Goal: Task Accomplishment & Management: Manage account settings

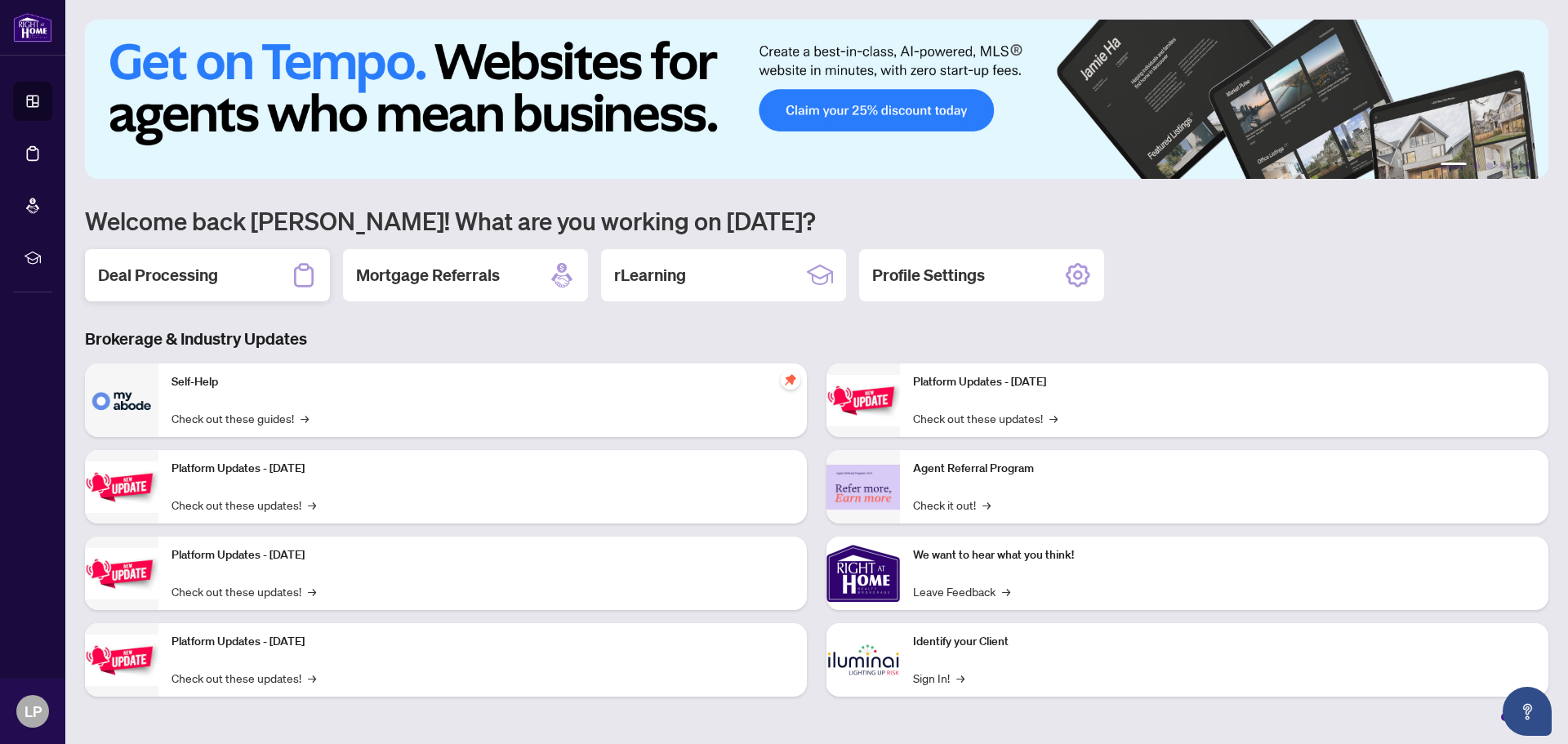
click at [154, 262] on div "Deal Processing" at bounding box center [207, 275] width 245 height 52
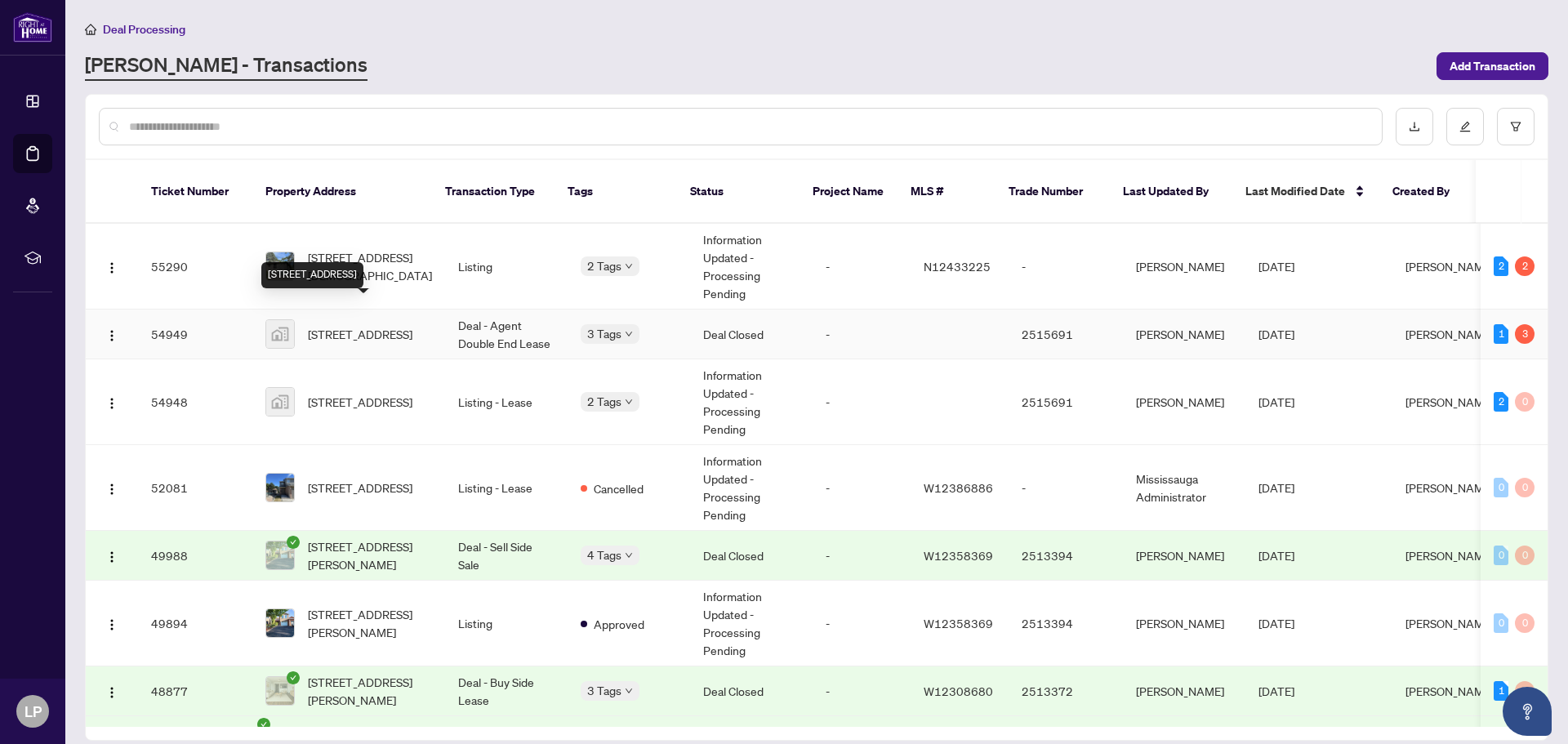
click at [348, 326] on span "[STREET_ADDRESS]" at bounding box center [360, 335] width 105 height 18
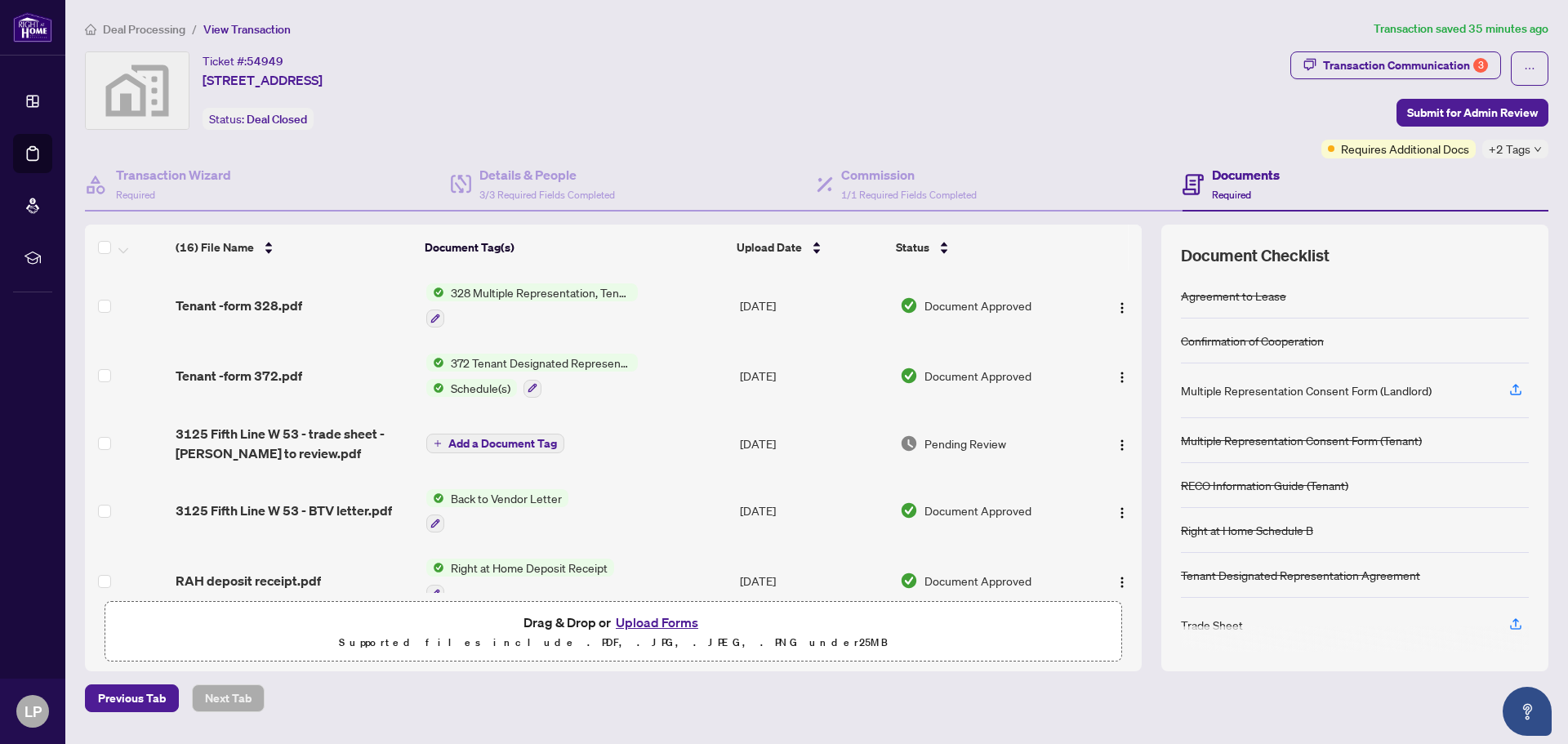
click at [126, 32] on span "Deal Processing" at bounding box center [144, 30] width 82 height 15
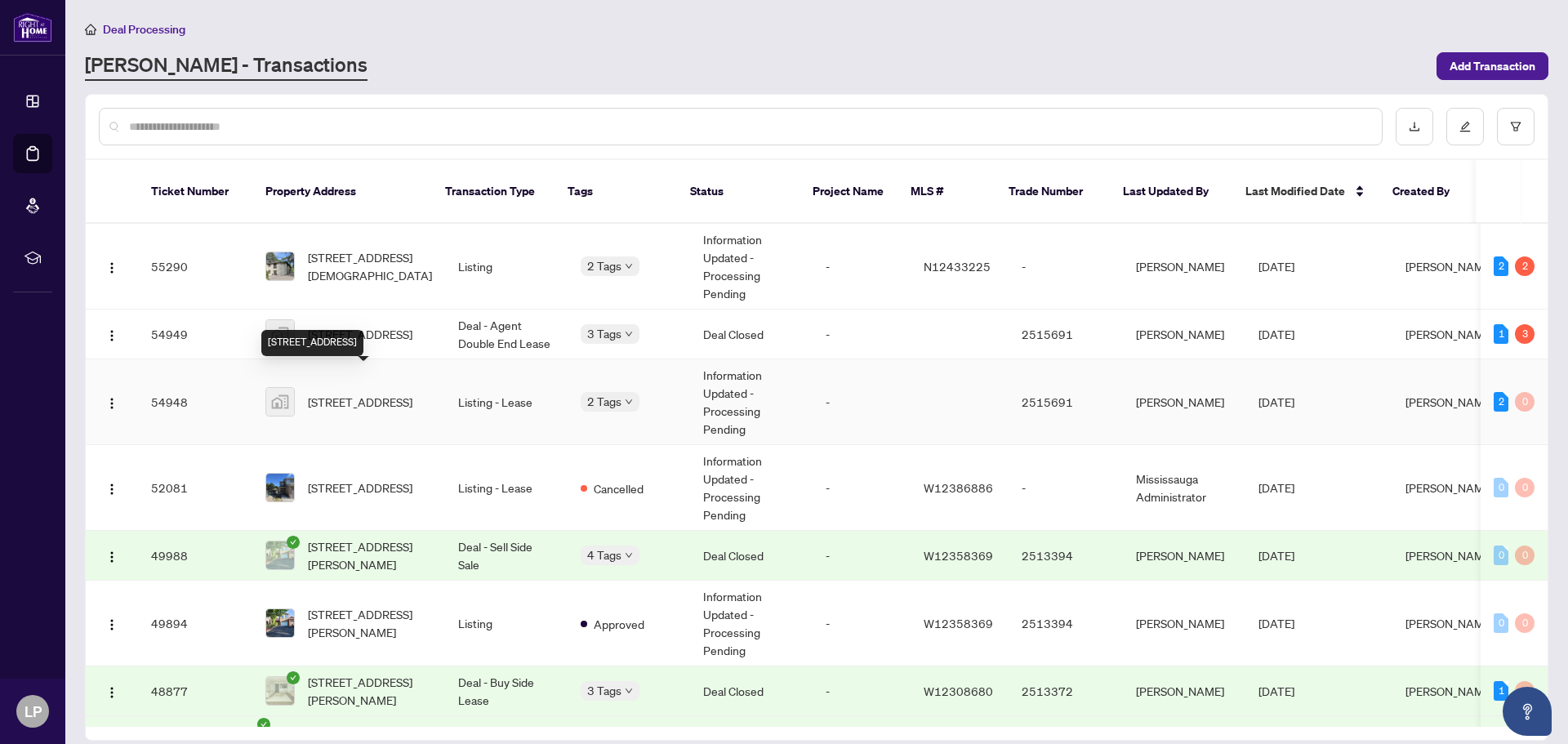
click at [360, 393] on span "[STREET_ADDRESS]" at bounding box center [360, 402] width 105 height 18
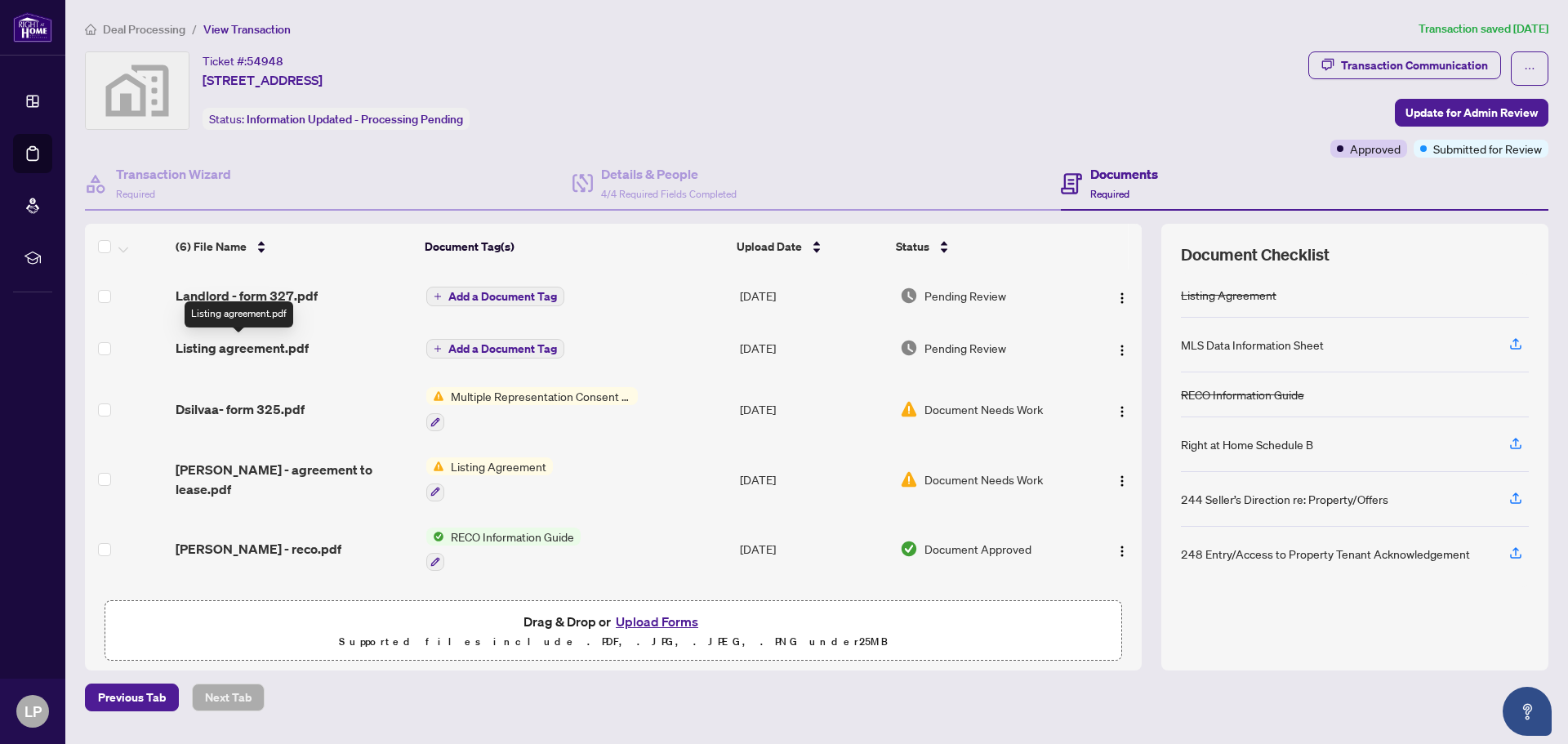
click at [233, 353] on span "Listing agreement.pdf" at bounding box center [242, 348] width 133 height 20
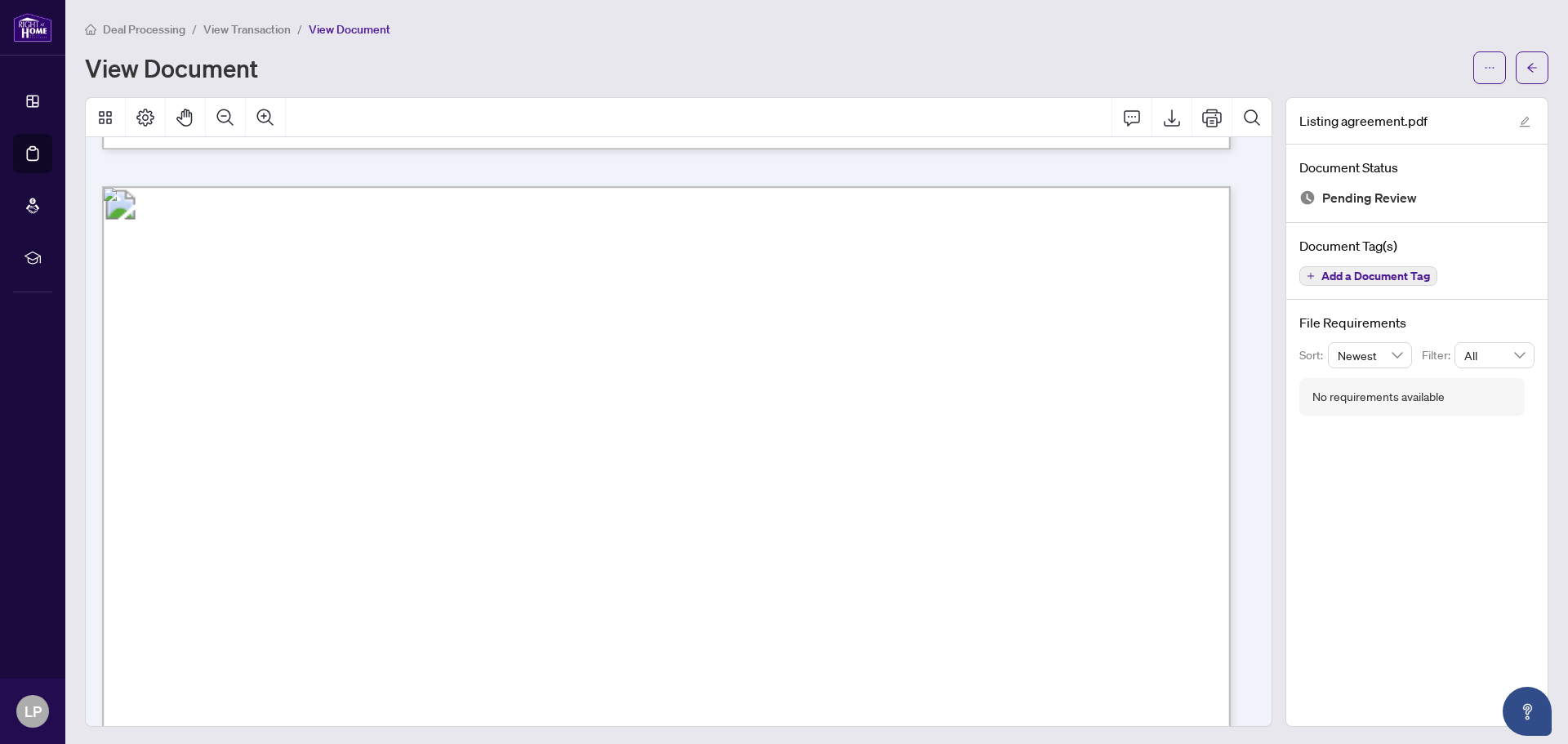
scroll to position [2778, 0]
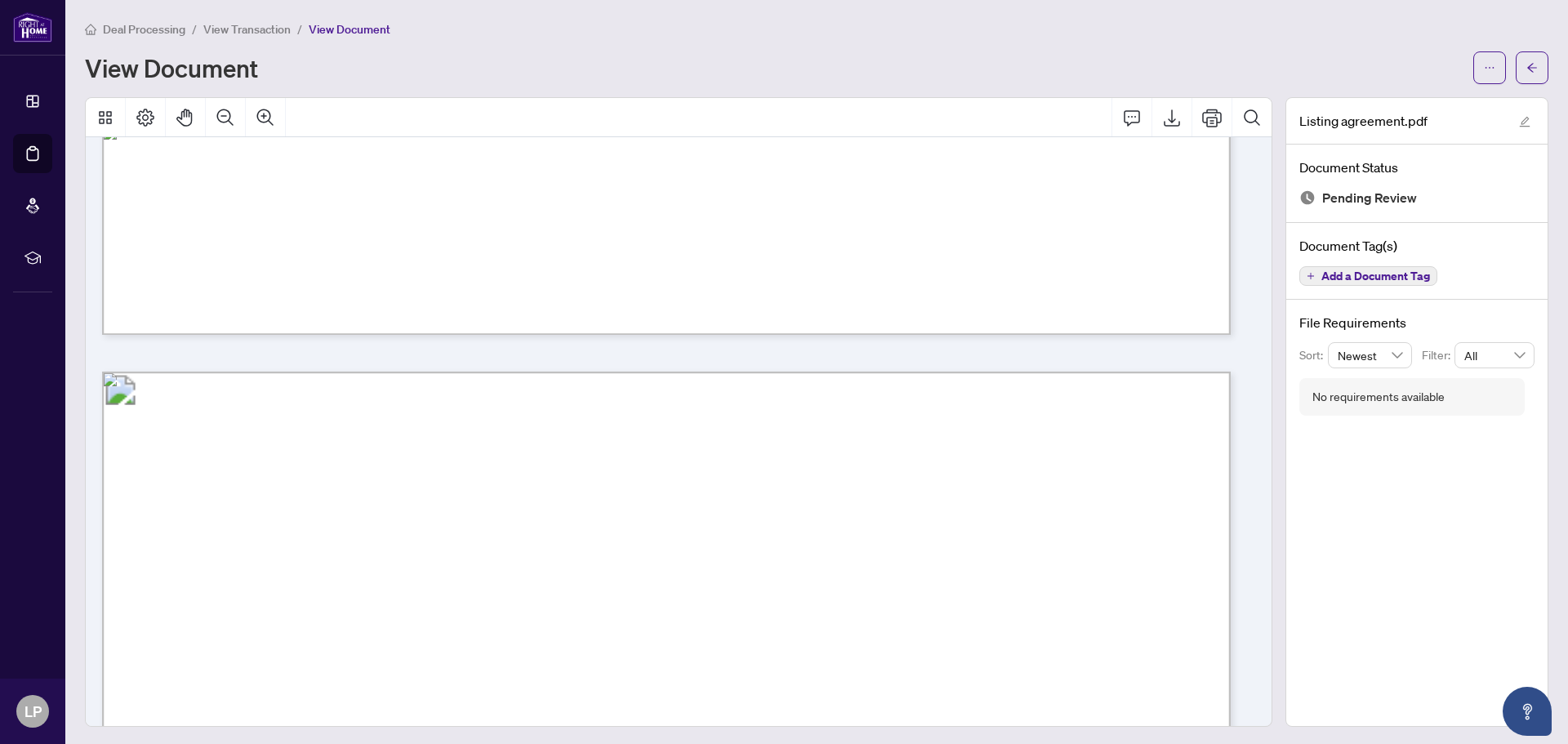
click at [120, 30] on span "Deal Processing" at bounding box center [144, 30] width 82 height 15
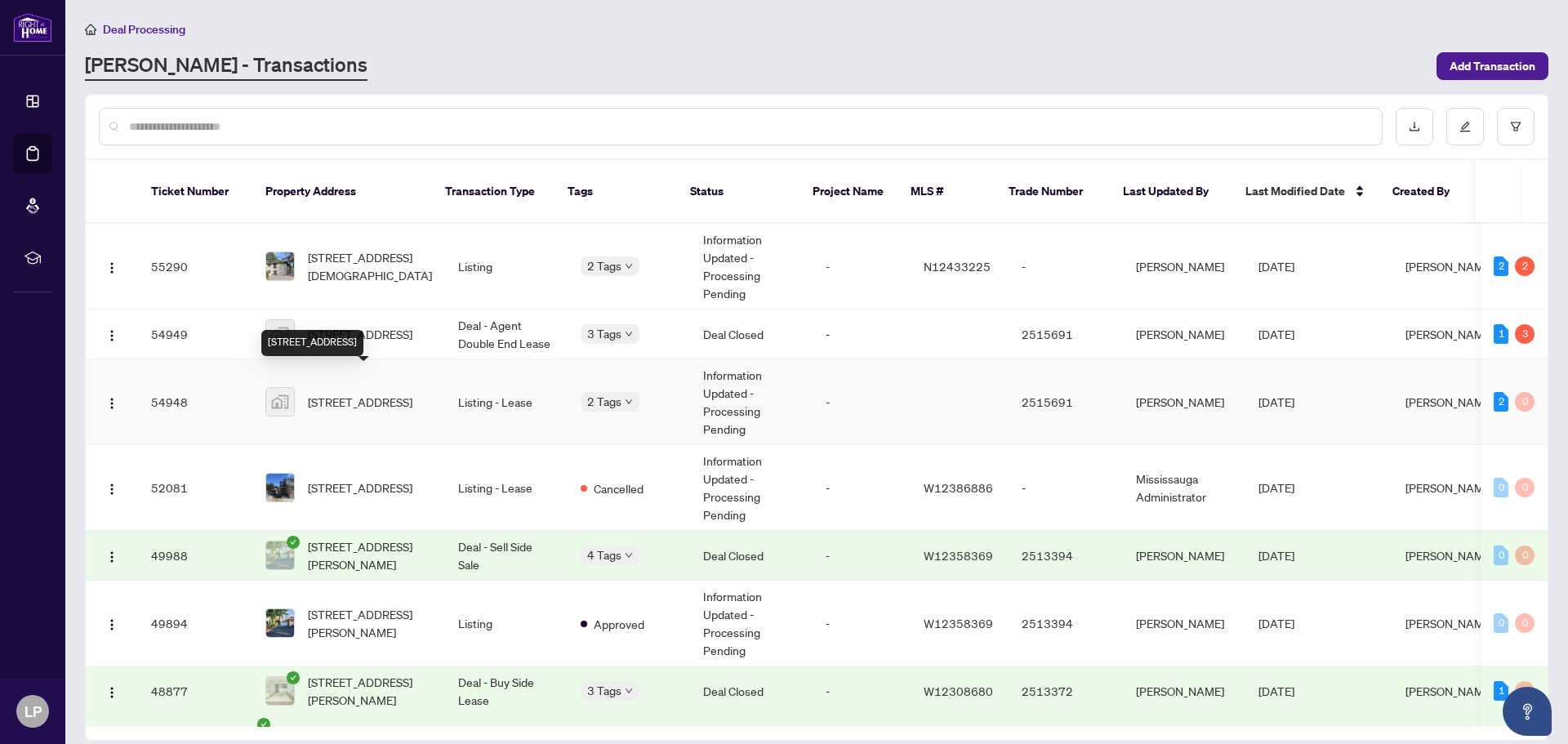
click at [367, 393] on span "[STREET_ADDRESS]" at bounding box center [360, 402] width 105 height 18
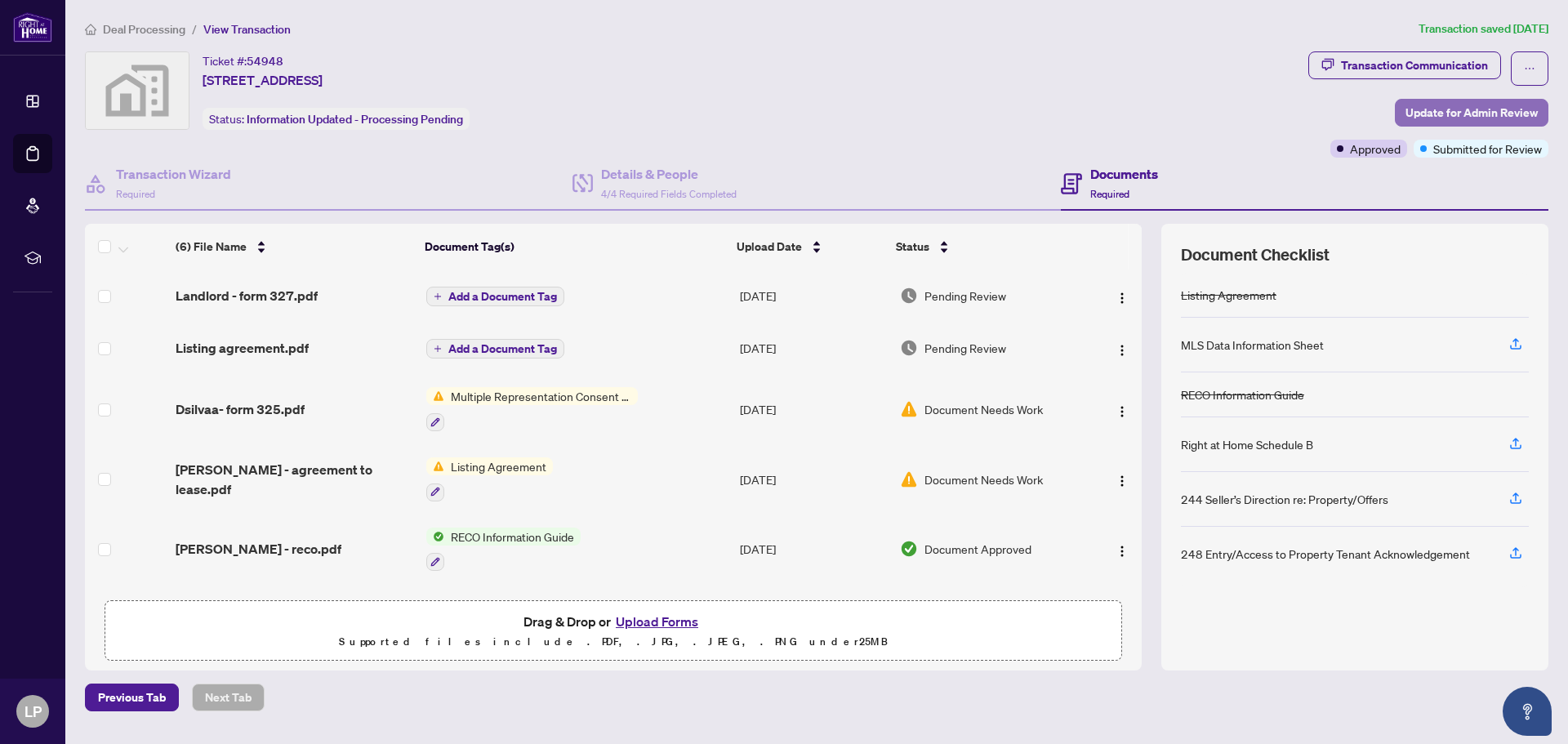
click at [1466, 112] on span "Update for Admin Review" at bounding box center [1471, 112] width 132 height 26
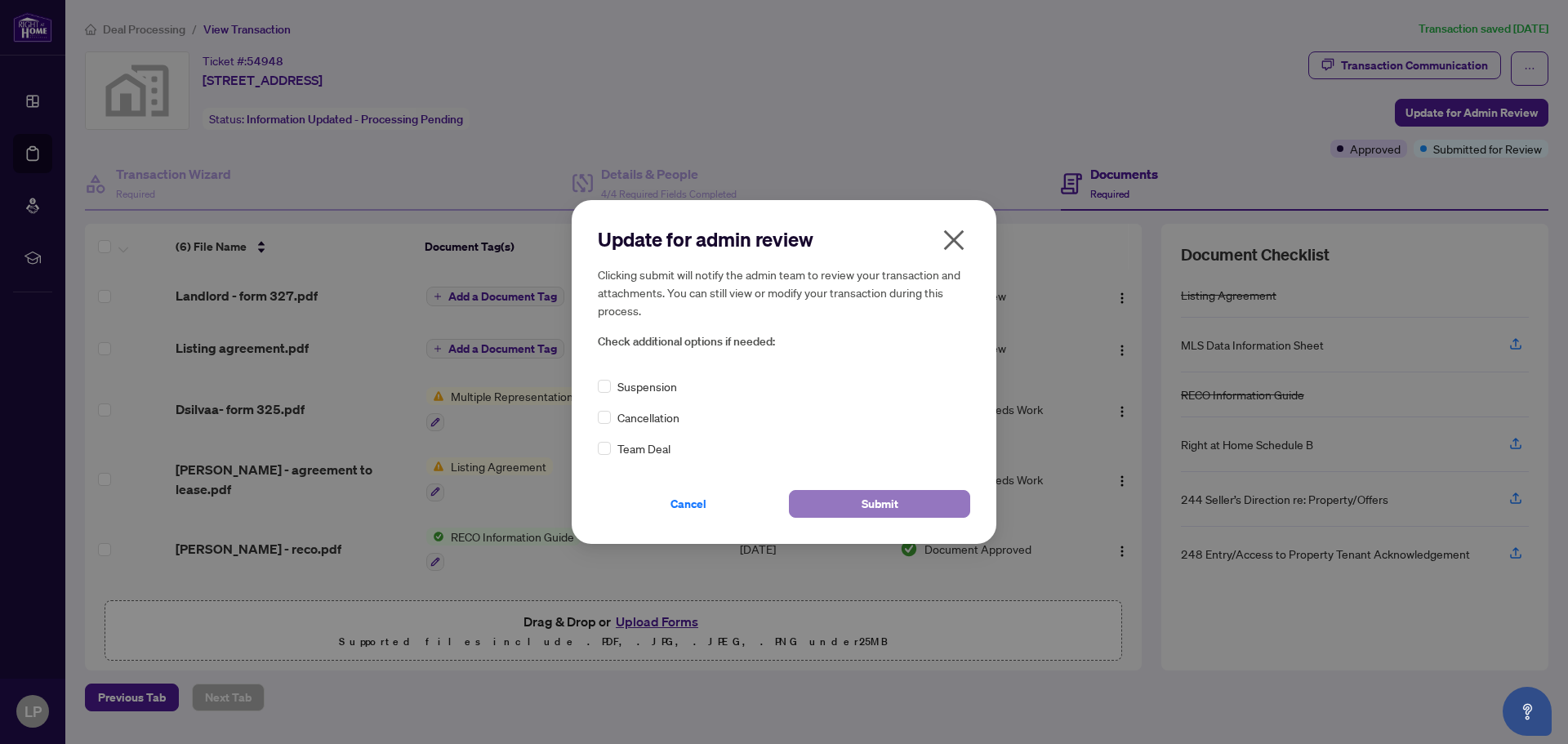
click at [865, 506] on span "Submit" at bounding box center [880, 503] width 37 height 26
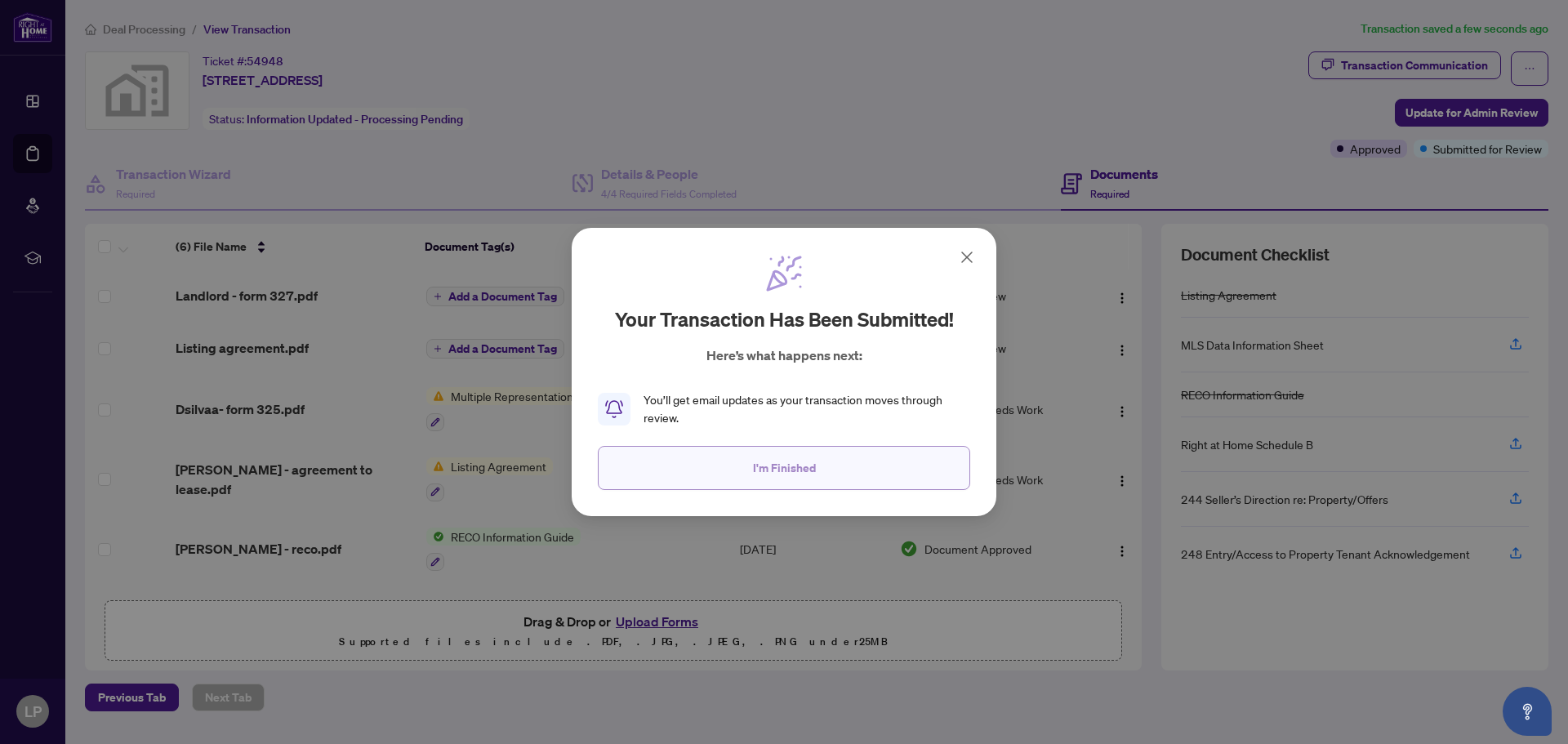
click at [780, 475] on span "I'm Finished" at bounding box center [784, 467] width 63 height 26
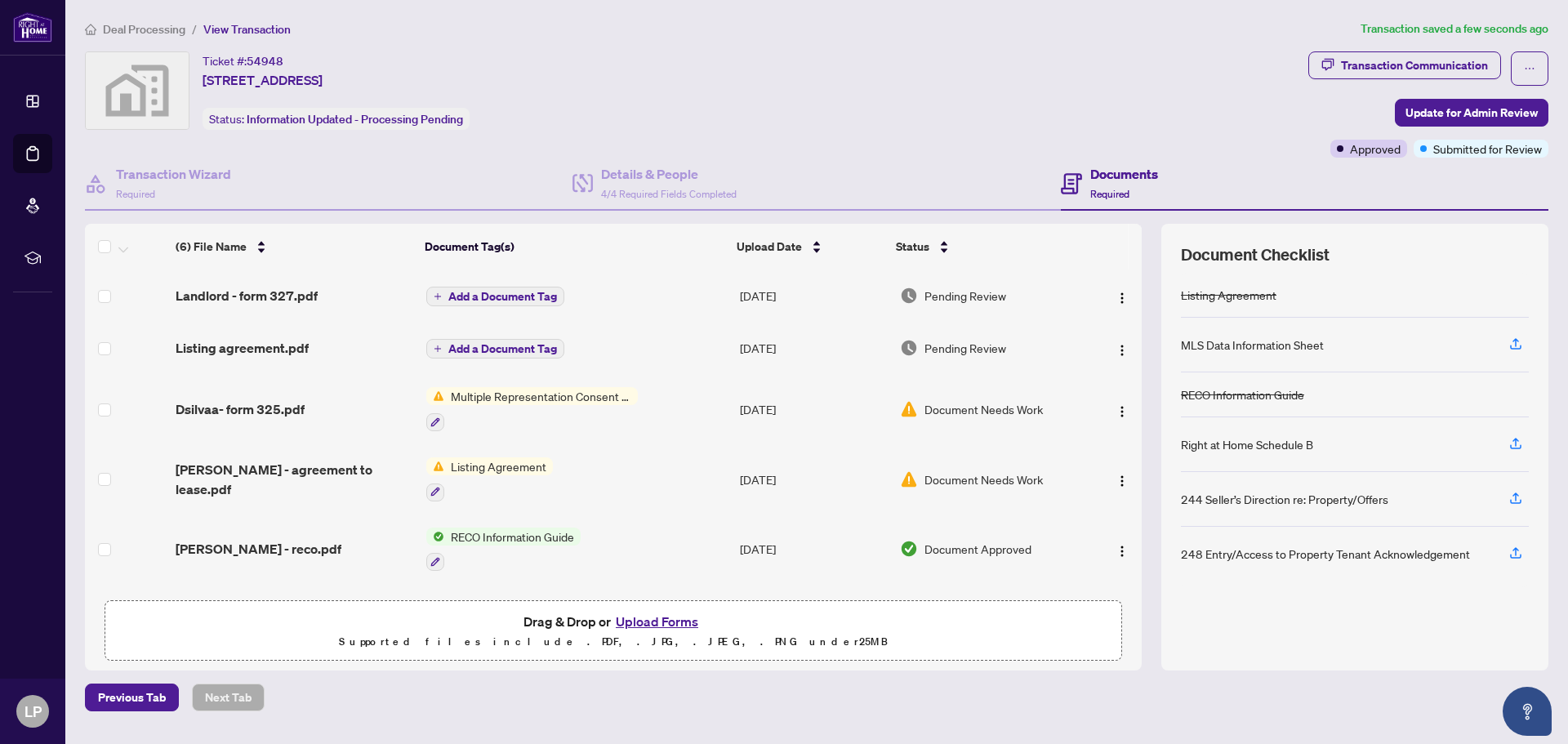
click at [144, 27] on span "Deal Processing" at bounding box center [144, 30] width 82 height 15
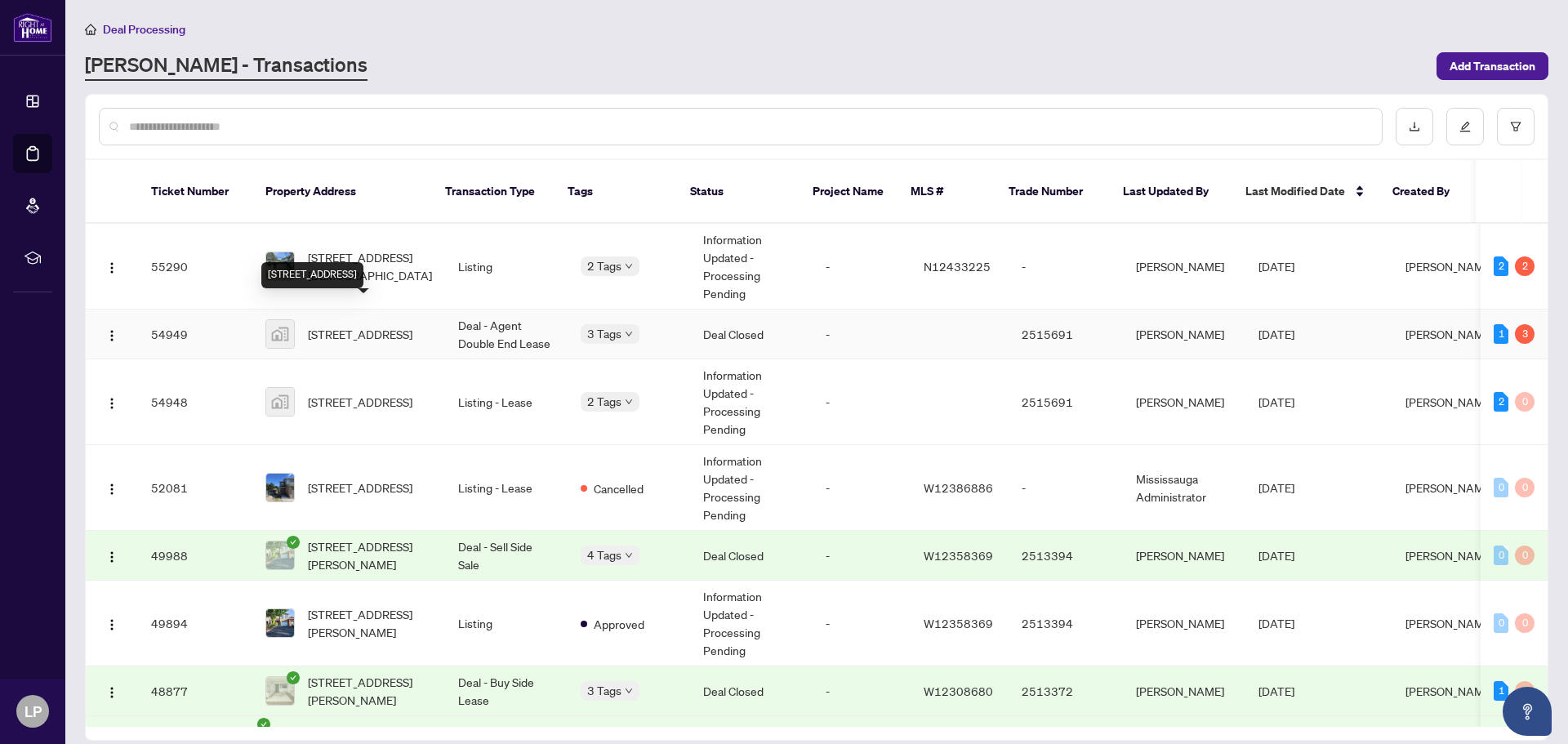
click at [354, 326] on span "[STREET_ADDRESS]" at bounding box center [360, 335] width 105 height 18
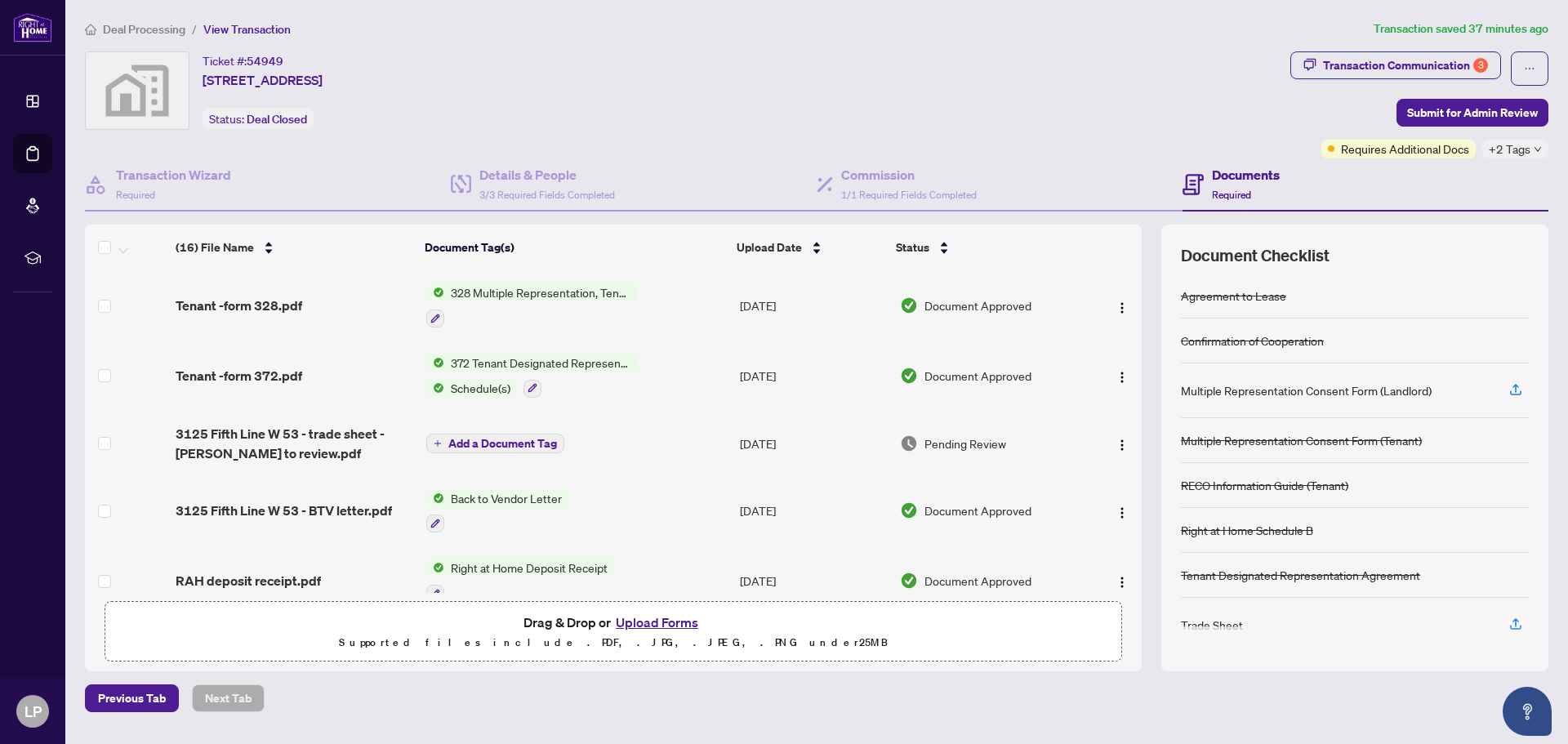
click at [657, 625] on button "Upload Forms" at bounding box center [657, 623] width 92 height 22
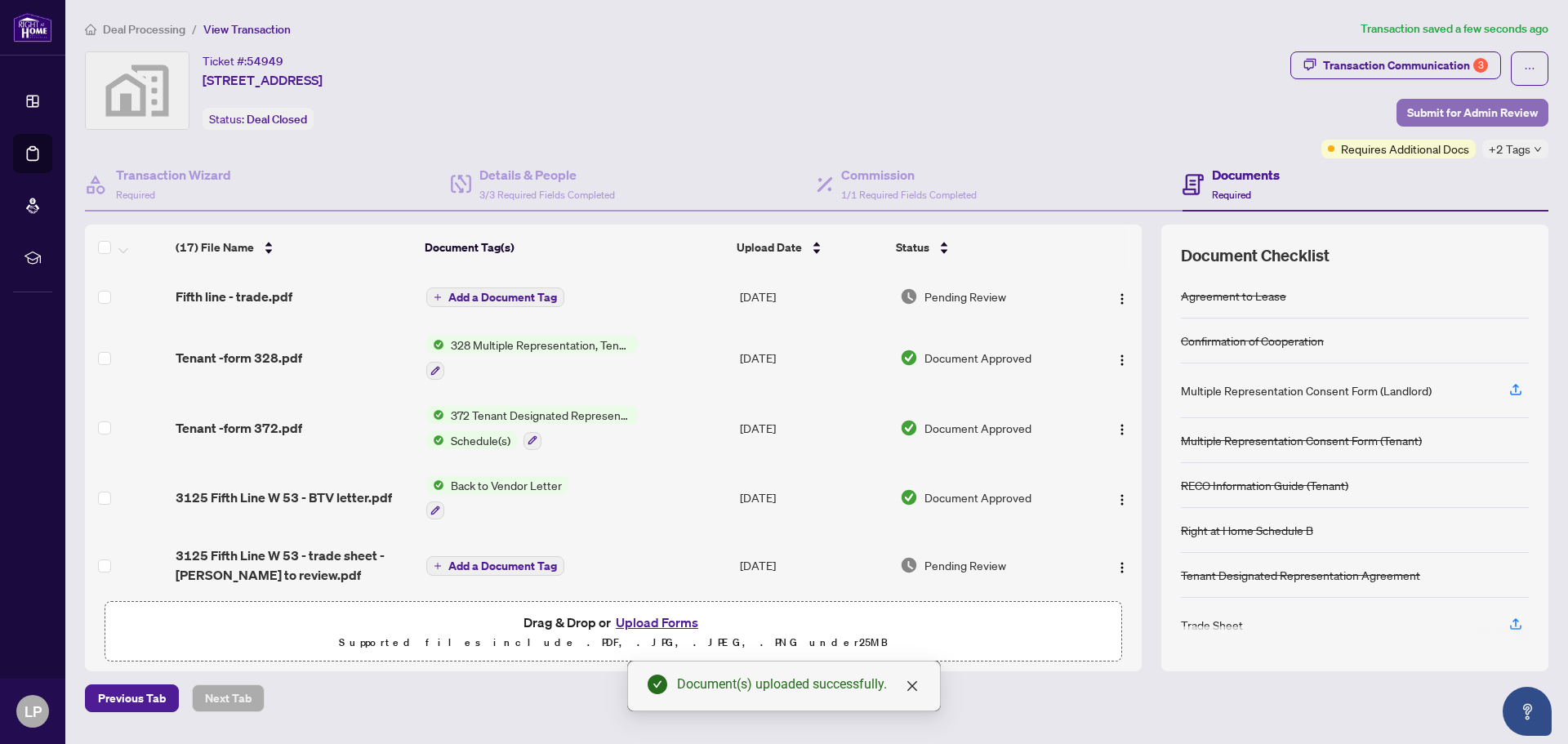
click at [1481, 110] on span "Submit for Admin Review" at bounding box center [1472, 112] width 130 height 26
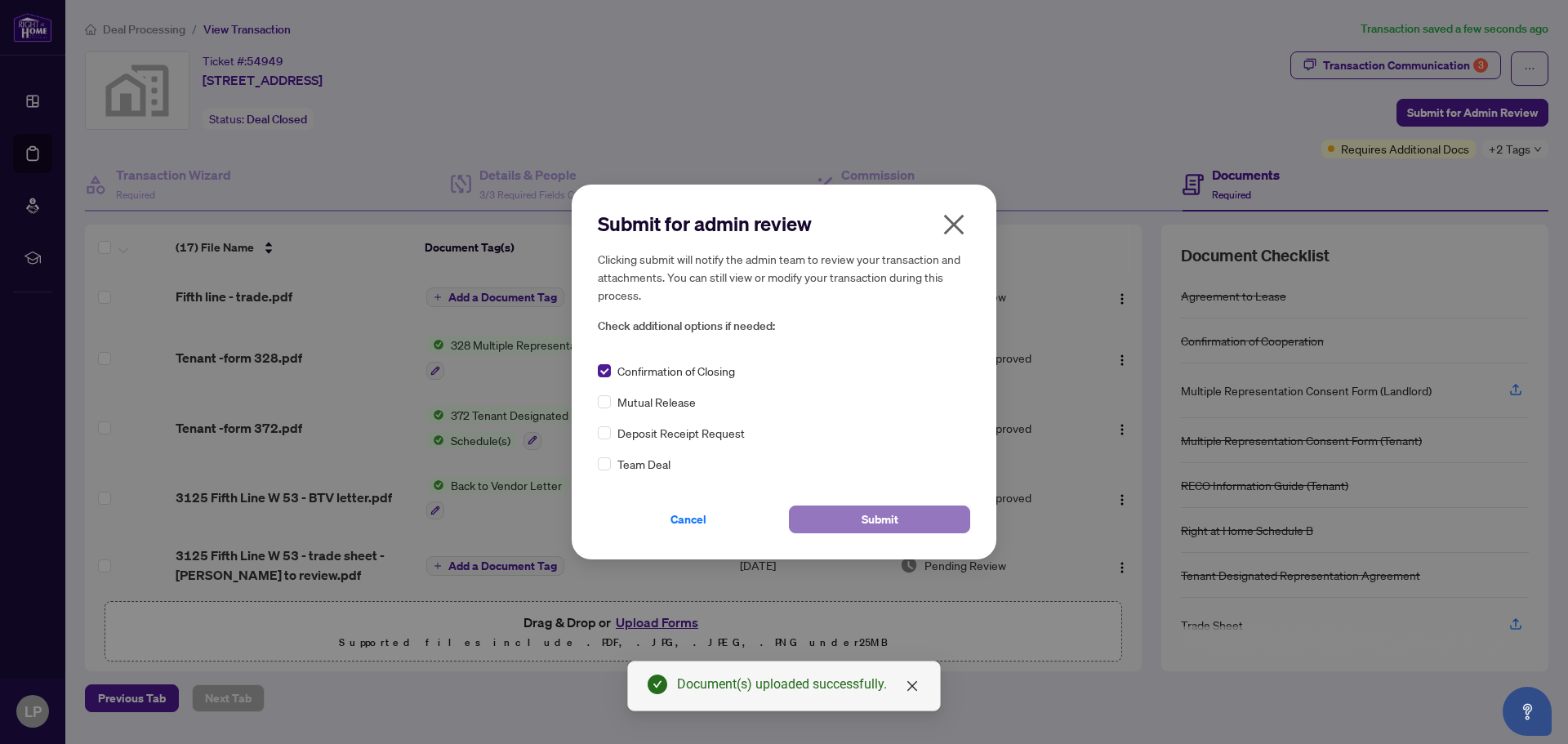
click at [885, 523] on span "Submit" at bounding box center [880, 519] width 37 height 26
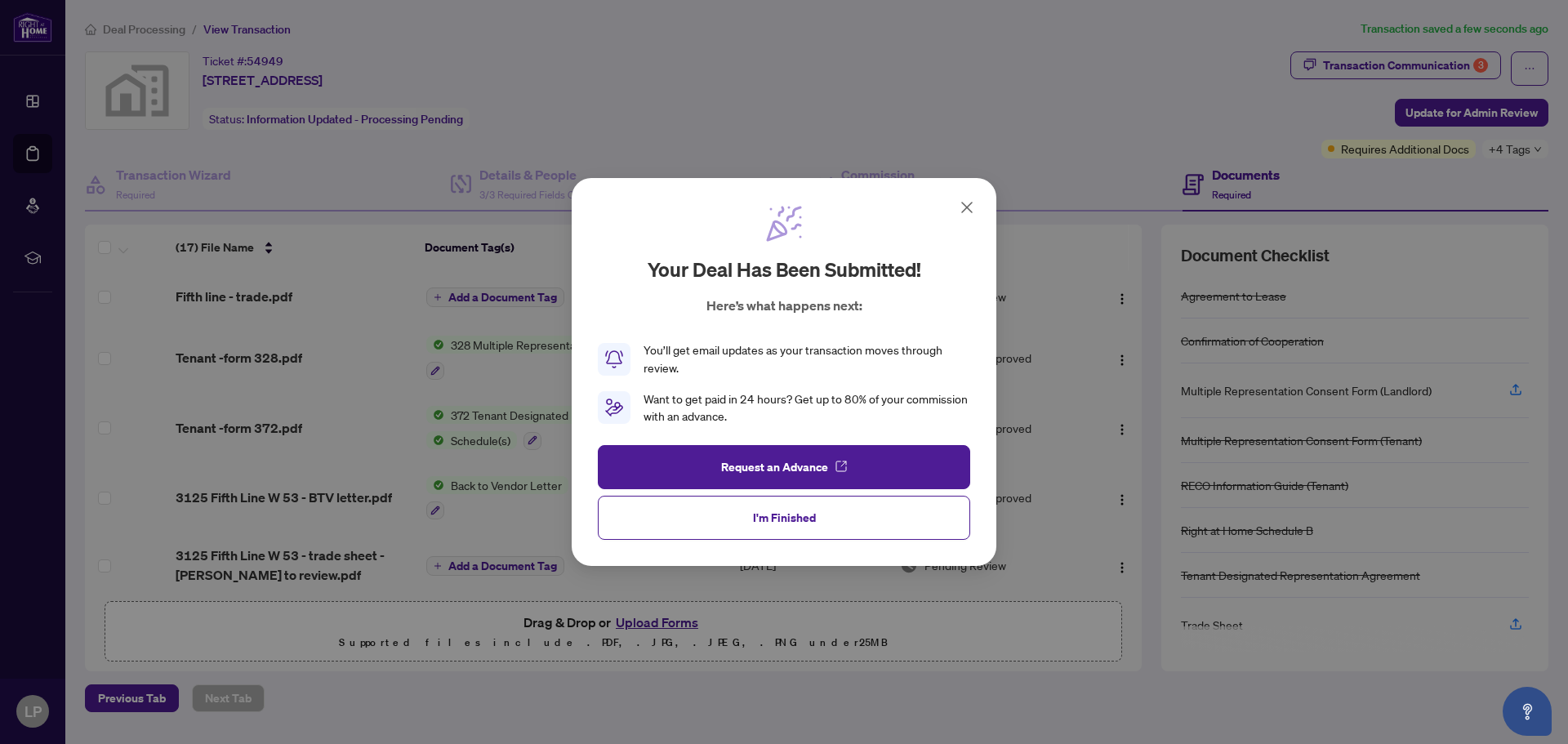
click at [770, 516] on span "I'm Finished" at bounding box center [784, 517] width 63 height 26
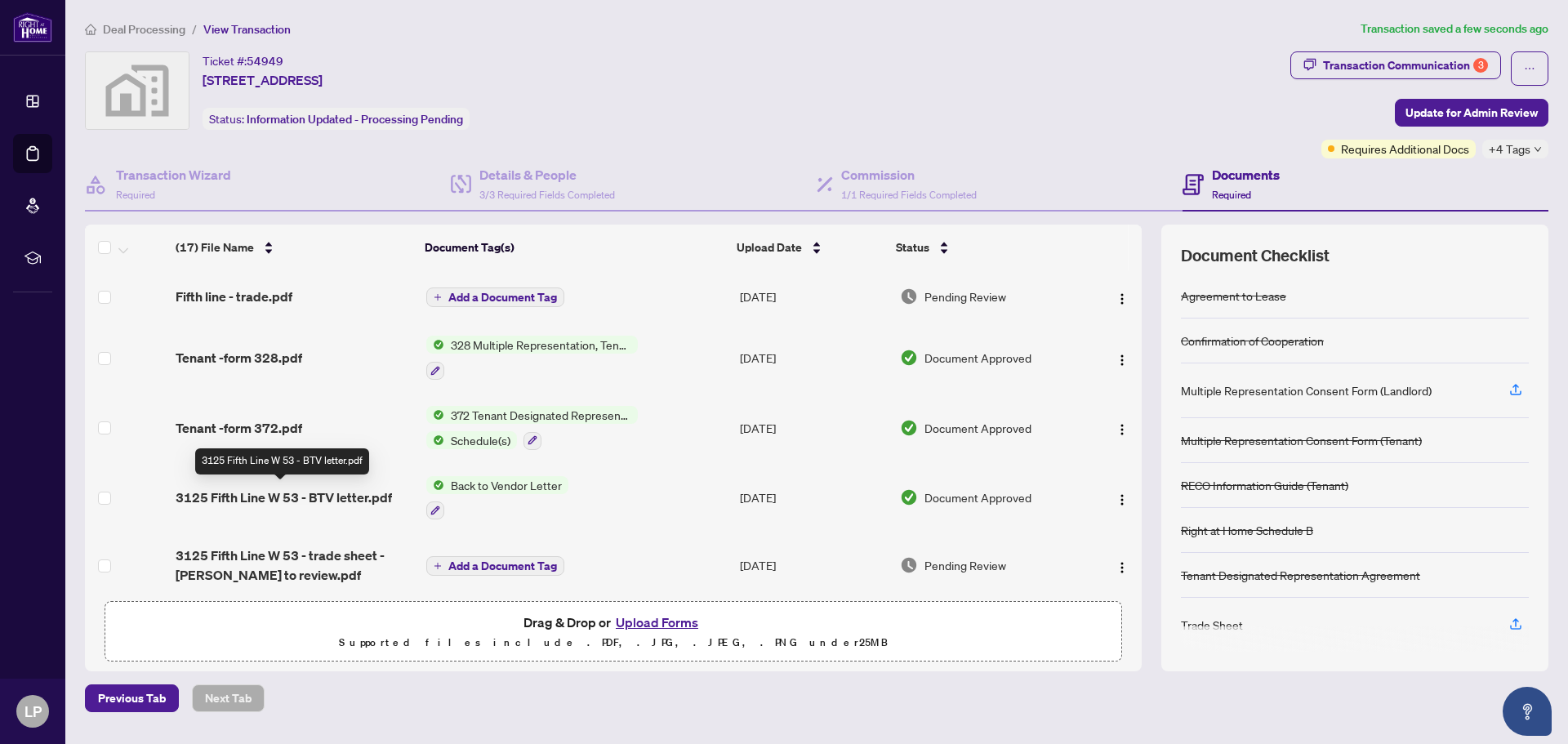
click at [303, 494] on span "3125 Fifth Line W 53 - BTV letter.pdf" at bounding box center [284, 497] width 217 height 20
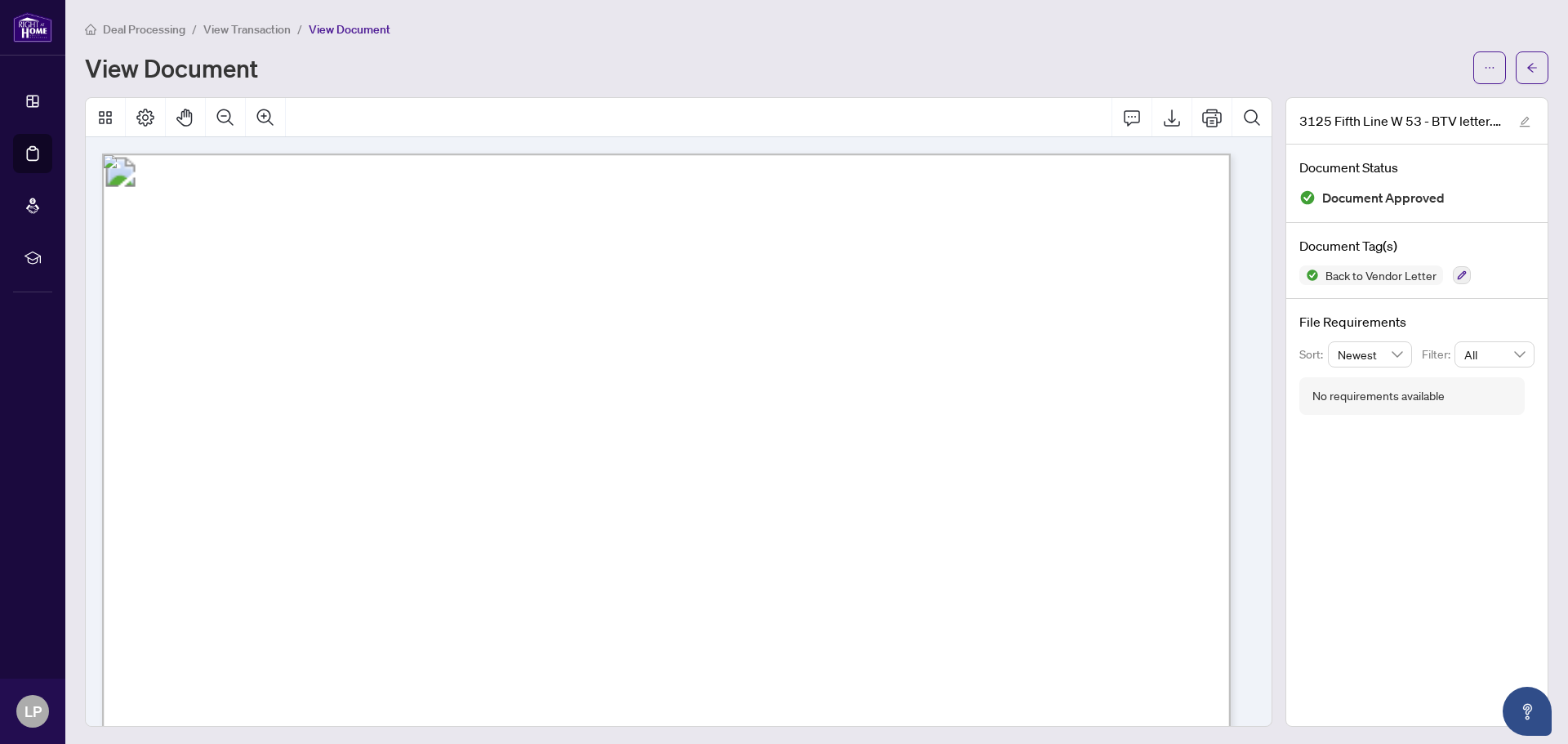
click at [132, 31] on span "Deal Processing" at bounding box center [144, 30] width 82 height 15
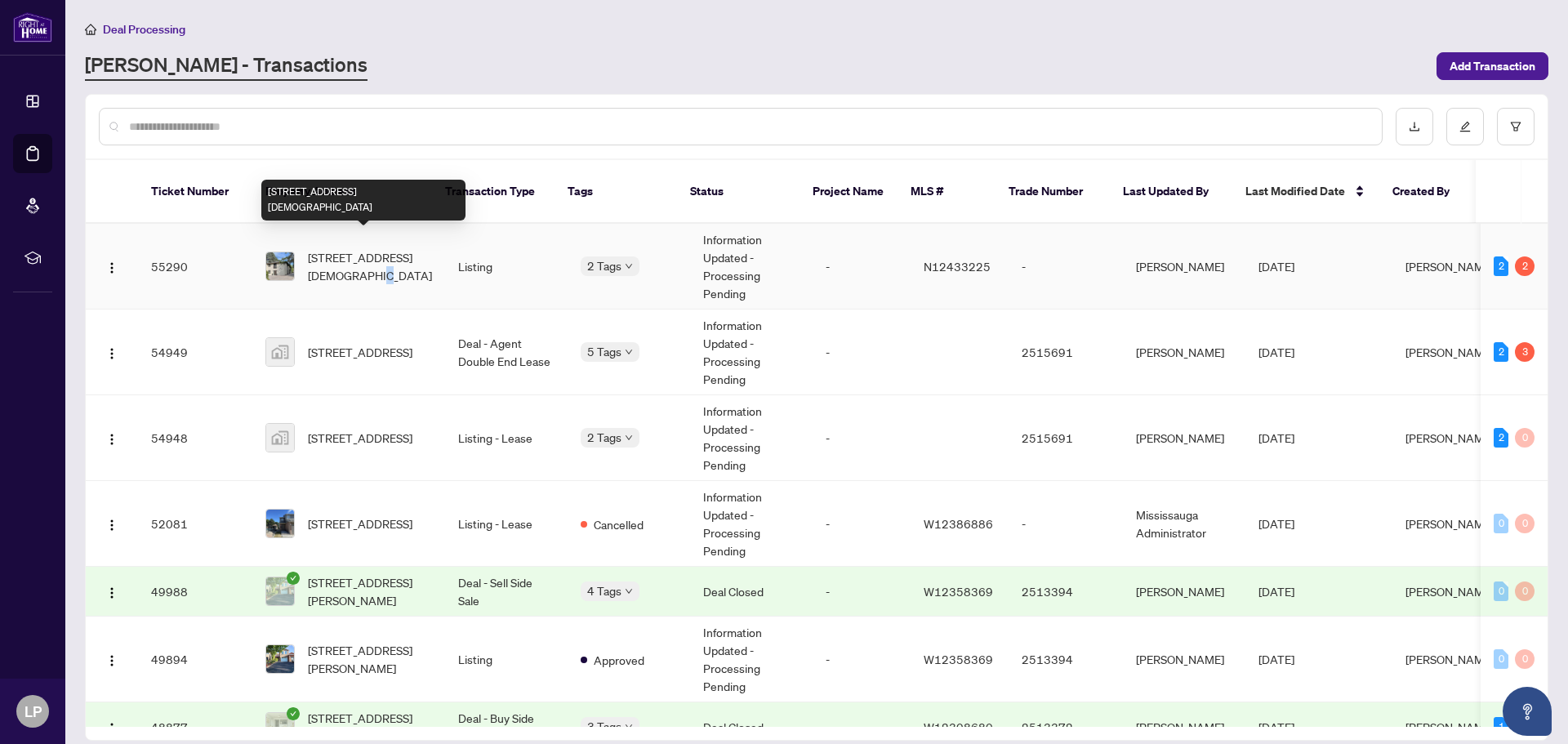
click at [359, 253] on span "[STREET_ADDRESS][DEMOGRAPHIC_DATA]" at bounding box center [370, 266] width 125 height 36
